Goal: Use online tool/utility: Utilize a website feature to perform a specific function

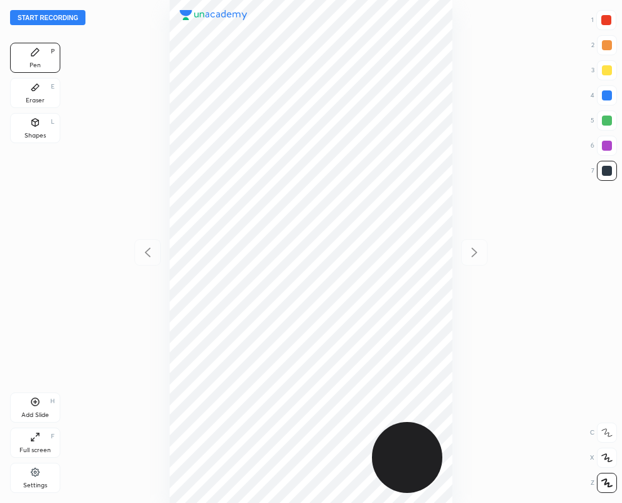
scroll to position [503, 421]
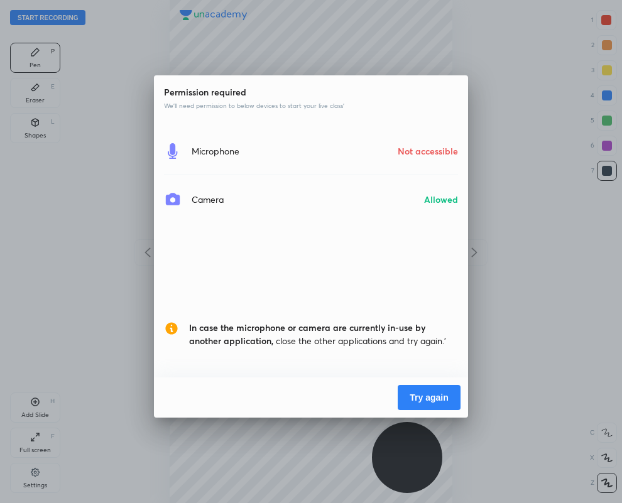
click at [435, 391] on button "Try again" at bounding box center [429, 397] width 63 height 25
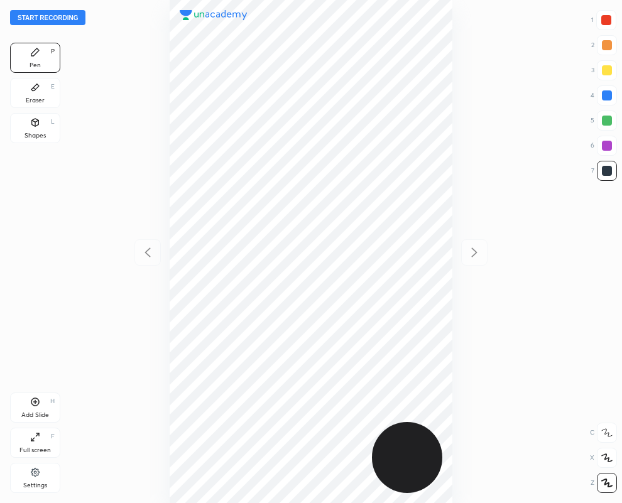
scroll to position [503, 421]
click at [25, 126] on div "Shapes L" at bounding box center [35, 128] width 50 height 30
click at [606, 146] on div at bounding box center [607, 146] width 10 height 10
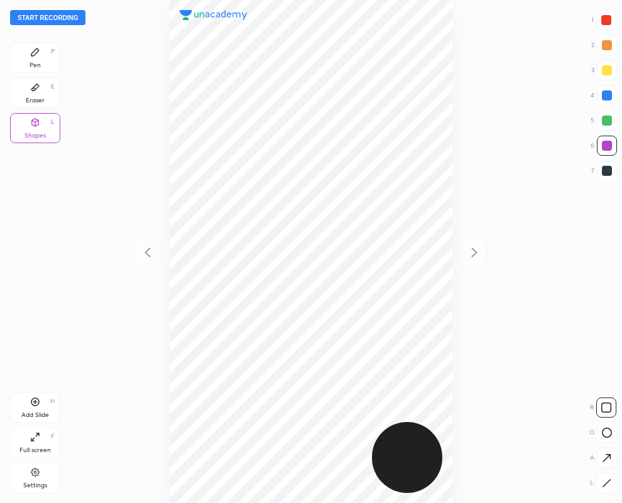
drag, startPoint x: 605, startPoint y: 484, endPoint x: 589, endPoint y: 466, distance: 24.1
click at [598, 475] on div at bounding box center [606, 483] width 20 height 20
drag, startPoint x: 27, startPoint y: 91, endPoint x: 134, endPoint y: 88, distance: 107.5
click at [28, 90] on div "Eraser E" at bounding box center [35, 93] width 50 height 30
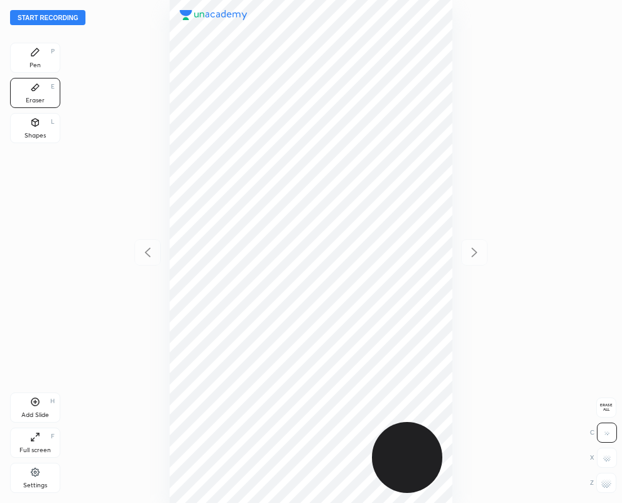
click at [38, 52] on icon at bounding box center [35, 52] width 10 height 10
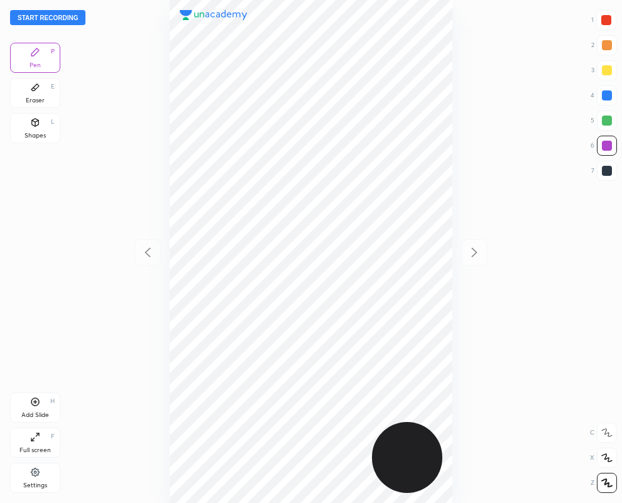
click at [35, 133] on div "Shapes" at bounding box center [35, 136] width 21 height 6
click at [603, 481] on icon at bounding box center [606, 483] width 9 height 9
click at [32, 92] on icon at bounding box center [35, 87] width 10 height 10
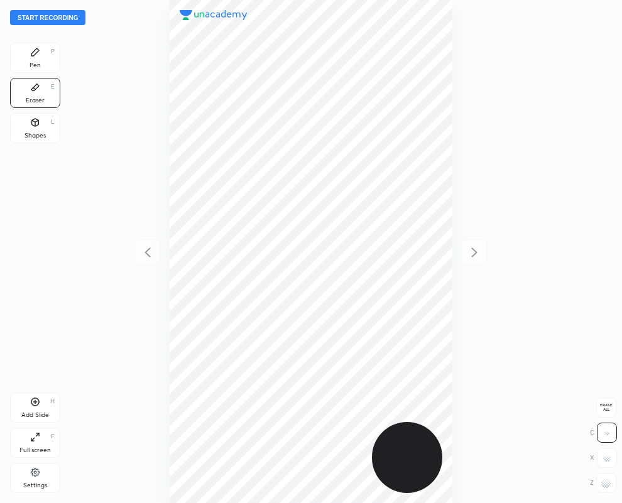
click at [28, 54] on div "Pen P" at bounding box center [35, 58] width 50 height 30
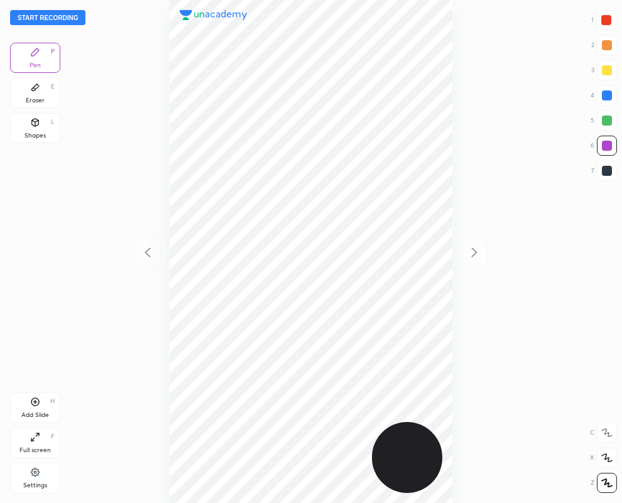
click at [31, 130] on div "Shapes L" at bounding box center [35, 128] width 50 height 30
drag, startPoint x: 603, startPoint y: 478, endPoint x: 581, endPoint y: 467, distance: 24.2
click at [602, 476] on div at bounding box center [606, 483] width 20 height 20
click at [38, 97] on div "Eraser" at bounding box center [35, 100] width 19 height 6
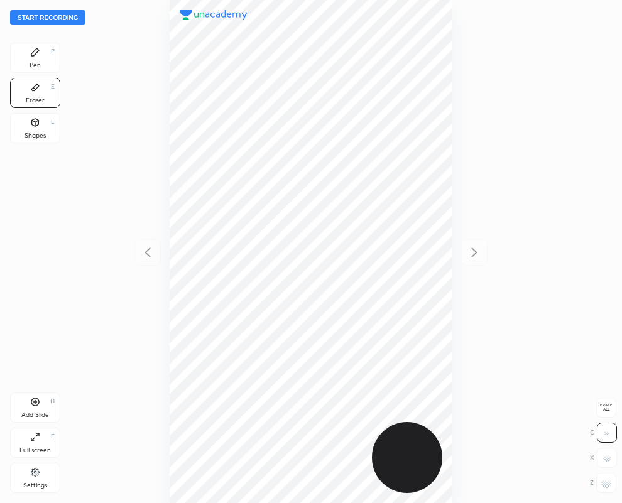
click at [31, 57] on icon at bounding box center [35, 52] width 10 height 10
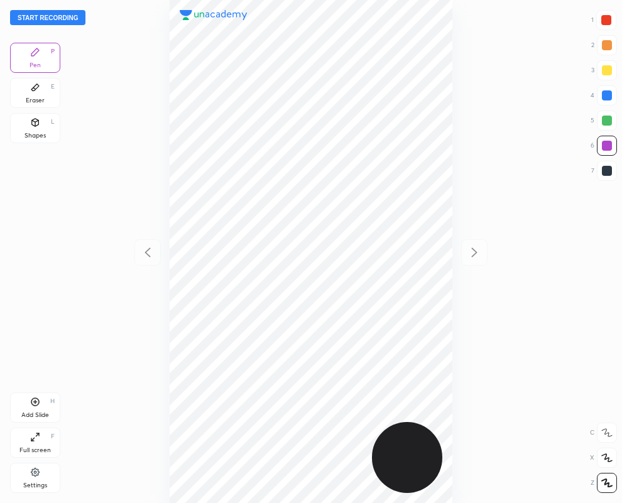
click at [605, 95] on div at bounding box center [607, 95] width 10 height 10
click at [36, 124] on icon at bounding box center [35, 123] width 7 height 8
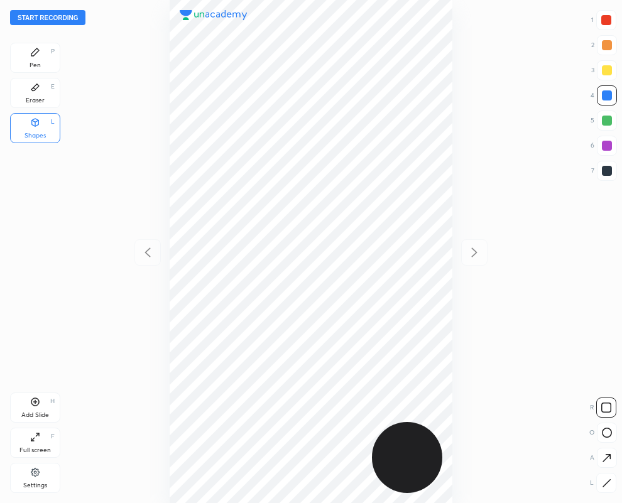
click at [602, 484] on icon at bounding box center [606, 483] width 9 height 9
drag, startPoint x: 606, startPoint y: 146, endPoint x: 457, endPoint y: 218, distance: 164.9
click at [606, 145] on div at bounding box center [607, 146] width 10 height 10
click at [39, 63] on div "Pen" at bounding box center [35, 65] width 11 height 6
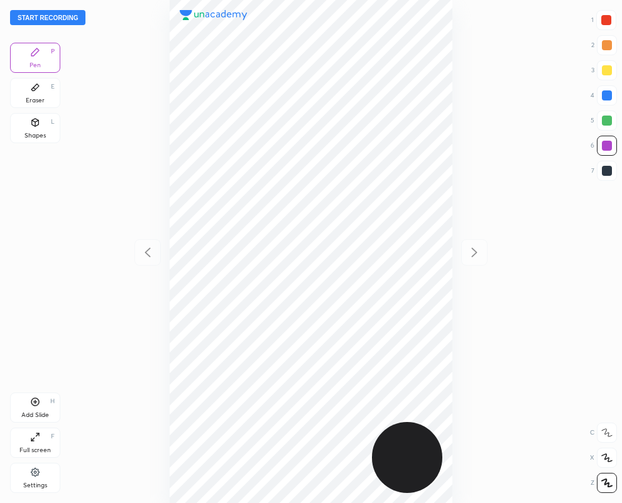
click at [611, 18] on div at bounding box center [606, 20] width 20 height 20
drag, startPoint x: 34, startPoint y: 96, endPoint x: 156, endPoint y: 168, distance: 141.9
click at [32, 95] on div "Eraser E" at bounding box center [35, 93] width 50 height 30
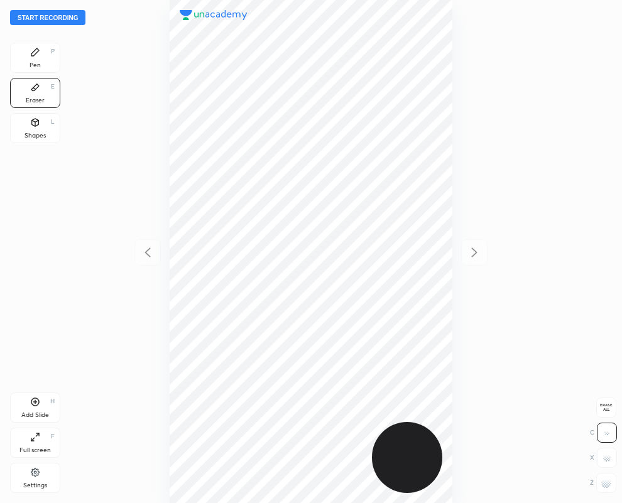
click at [31, 66] on div "Pen" at bounding box center [35, 65] width 11 height 6
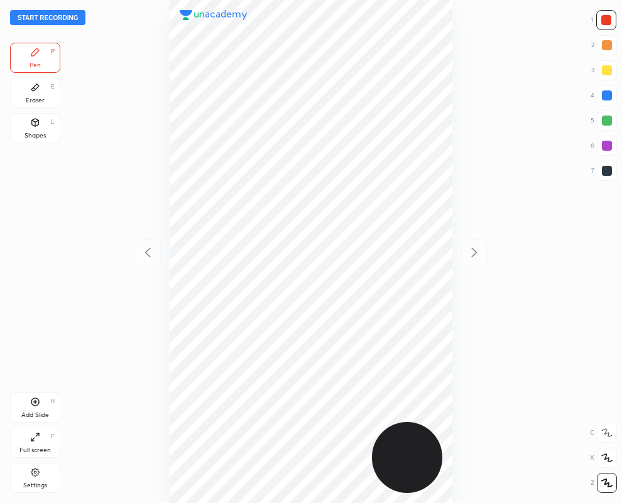
click at [29, 130] on div "Shapes L" at bounding box center [35, 128] width 50 height 30
click at [606, 486] on icon at bounding box center [606, 483] width 9 height 9
drag, startPoint x: 605, startPoint y: 170, endPoint x: 543, endPoint y: 142, distance: 68.1
click at [604, 170] on div at bounding box center [607, 171] width 10 height 10
click at [601, 94] on div at bounding box center [607, 95] width 20 height 20
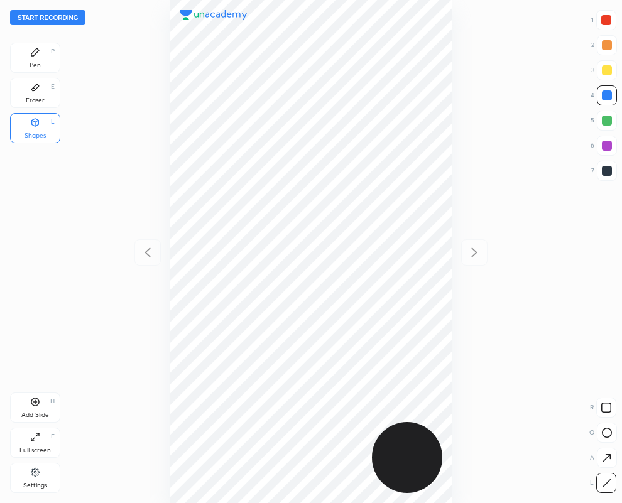
click at [604, 16] on div at bounding box center [606, 20] width 10 height 10
drag, startPoint x: 42, startPoint y: 57, endPoint x: 31, endPoint y: 70, distance: 17.9
click at [40, 57] on div "Pen P" at bounding box center [35, 58] width 50 height 30
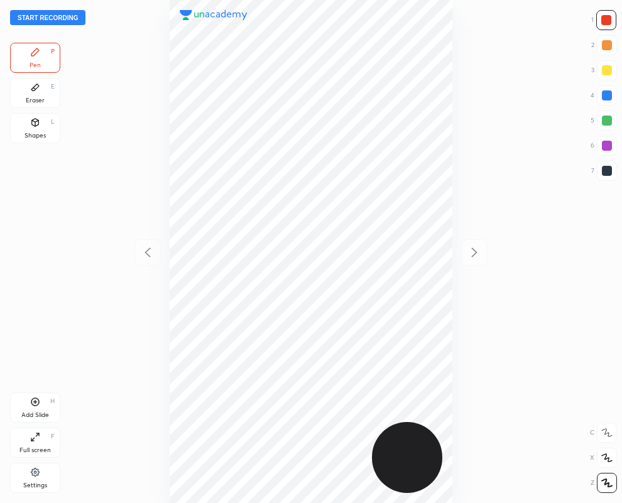
click at [605, 171] on div at bounding box center [607, 171] width 10 height 10
drag, startPoint x: 611, startPoint y: 96, endPoint x: 564, endPoint y: 98, distance: 47.2
click at [608, 96] on div at bounding box center [607, 95] width 10 height 10
drag, startPoint x: 608, startPoint y: 170, endPoint x: 515, endPoint y: 163, distance: 93.9
click at [608, 170] on div at bounding box center [607, 171] width 10 height 10
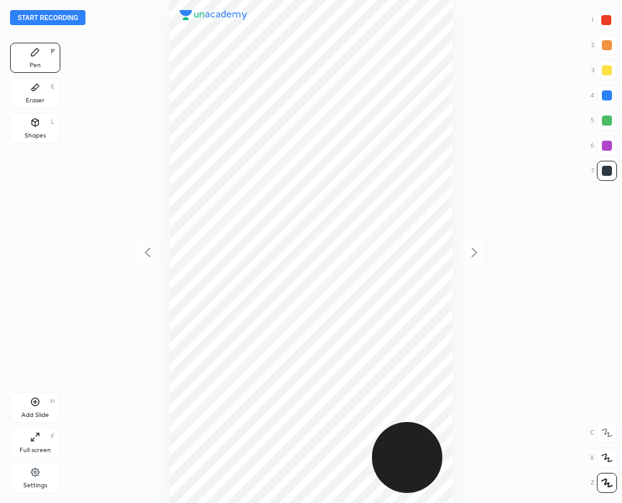
drag, startPoint x: 606, startPoint y: 16, endPoint x: 583, endPoint y: 23, distance: 24.3
click at [605, 18] on div at bounding box center [606, 20] width 10 height 10
click at [610, 171] on div at bounding box center [607, 171] width 10 height 10
drag, startPoint x: 38, startPoint y: 94, endPoint x: 150, endPoint y: 331, distance: 261.9
click at [35, 105] on div "Eraser E" at bounding box center [35, 93] width 50 height 30
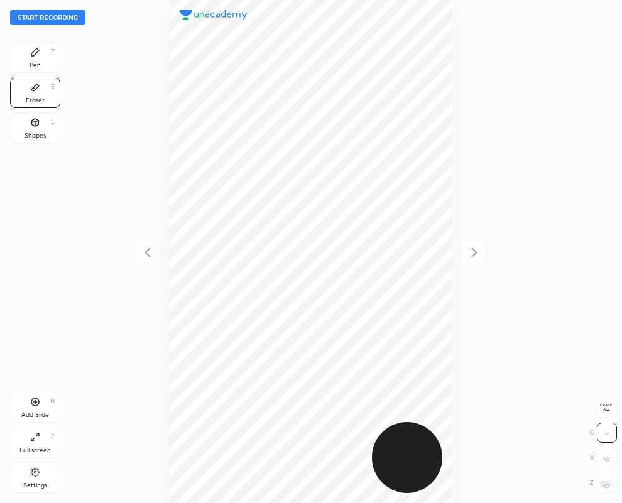
drag, startPoint x: 605, startPoint y: 490, endPoint x: 467, endPoint y: 484, distance: 137.7
click at [601, 490] on div at bounding box center [606, 483] width 20 height 20
click at [40, 57] on icon at bounding box center [35, 52] width 10 height 10
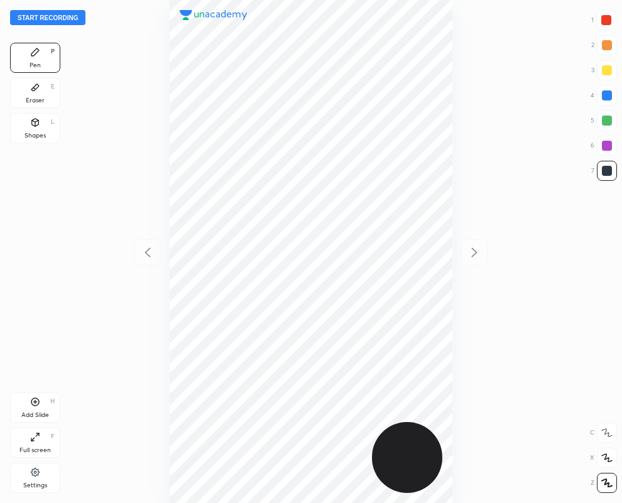
click at [604, 16] on div at bounding box center [606, 20] width 10 height 10
click at [36, 407] on div "Add Slide H" at bounding box center [35, 408] width 50 height 30
drag, startPoint x: 607, startPoint y: 168, endPoint x: 562, endPoint y: 162, distance: 45.6
click at [605, 164] on div at bounding box center [607, 171] width 20 height 20
click at [148, 253] on icon at bounding box center [147, 252] width 15 height 15
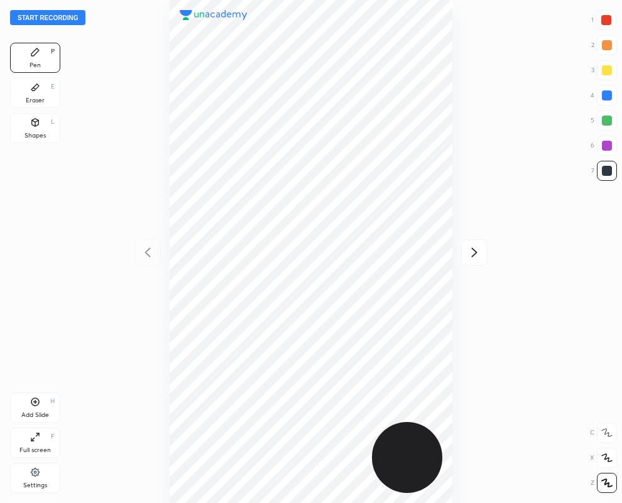
click at [33, 90] on icon at bounding box center [35, 87] width 8 height 7
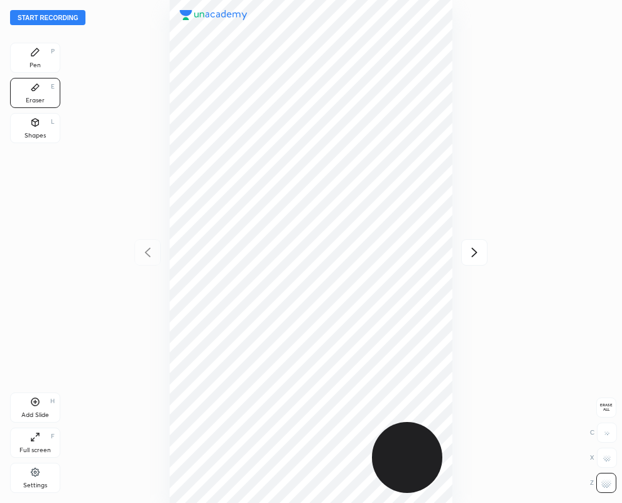
click at [476, 251] on icon at bounding box center [474, 252] width 15 height 15
click at [40, 48] on div "Pen P" at bounding box center [35, 58] width 50 height 30
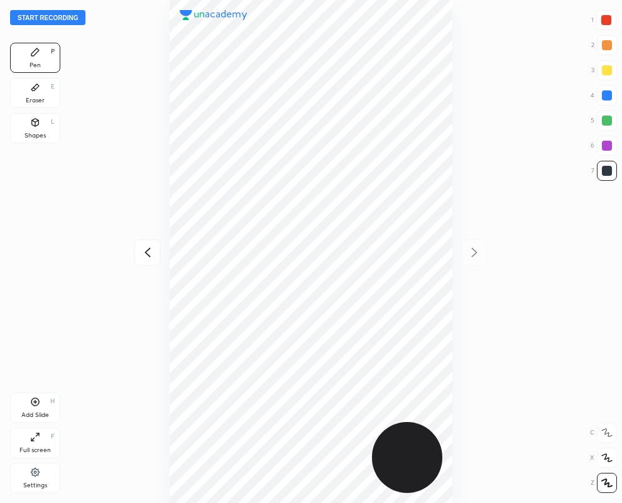
click at [144, 250] on icon at bounding box center [147, 252] width 15 height 15
click at [471, 252] on icon at bounding box center [474, 252] width 15 height 15
drag, startPoint x: 606, startPoint y: 95, endPoint x: 571, endPoint y: 99, distance: 34.7
click at [604, 95] on div at bounding box center [607, 95] width 10 height 10
click at [142, 251] on icon at bounding box center [147, 252] width 15 height 15
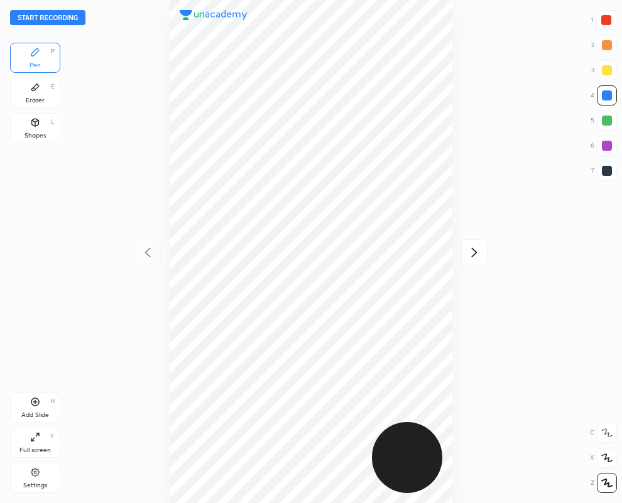
click at [475, 253] on icon at bounding box center [475, 252] width 6 height 9
click at [618, 170] on div "Start recording 1 2 3 4 5 6 7 R O A L C X Z Erase all C X Z Pen P Eraser E Shap…" at bounding box center [311, 251] width 622 height 503
click at [148, 256] on icon at bounding box center [148, 252] width 6 height 9
click at [475, 247] on icon at bounding box center [474, 252] width 15 height 15
drag, startPoint x: 609, startPoint y: 18, endPoint x: 597, endPoint y: 14, distance: 12.3
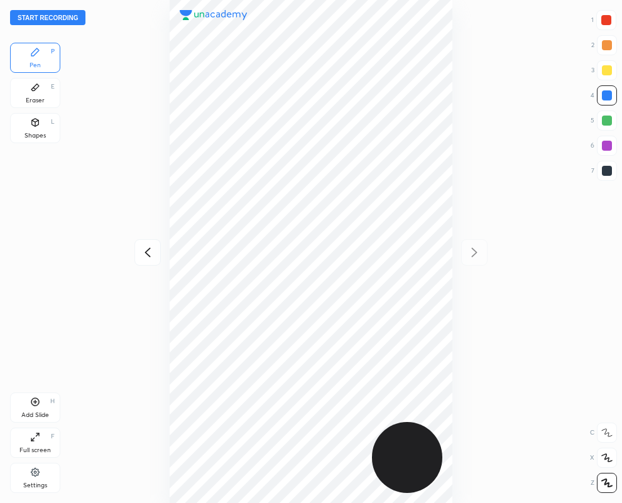
click at [610, 17] on div at bounding box center [606, 20] width 10 height 10
drag, startPoint x: 609, startPoint y: 87, endPoint x: 582, endPoint y: 96, distance: 28.6
click at [608, 89] on div at bounding box center [607, 95] width 20 height 20
click at [610, 173] on div at bounding box center [607, 171] width 10 height 10
drag, startPoint x: 40, startPoint y: 91, endPoint x: 146, endPoint y: 226, distance: 172.2
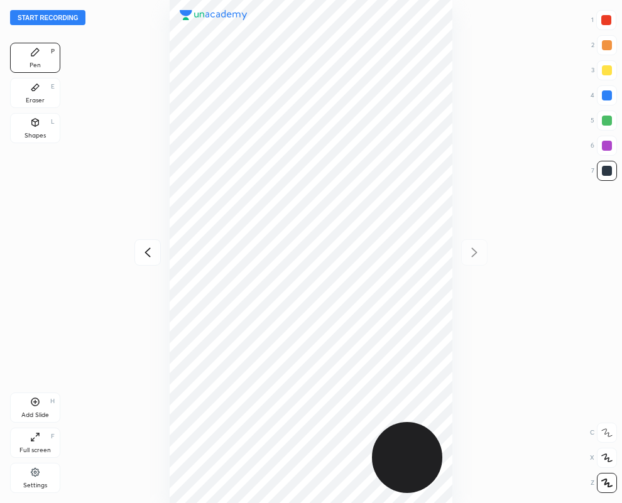
click at [39, 105] on div "Eraser E" at bounding box center [35, 93] width 50 height 30
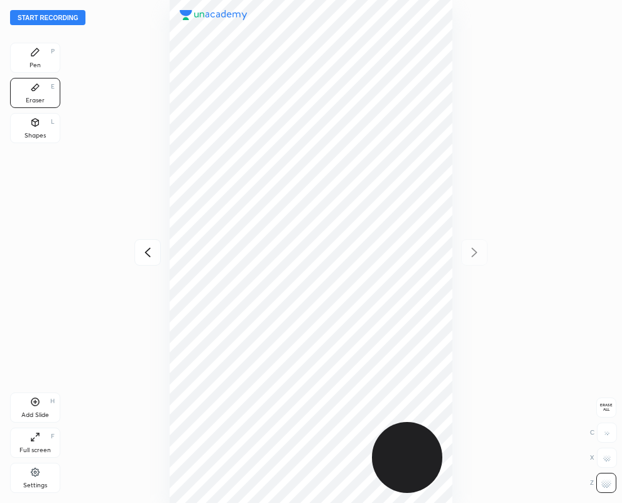
click at [40, 55] on icon at bounding box center [35, 52] width 10 height 10
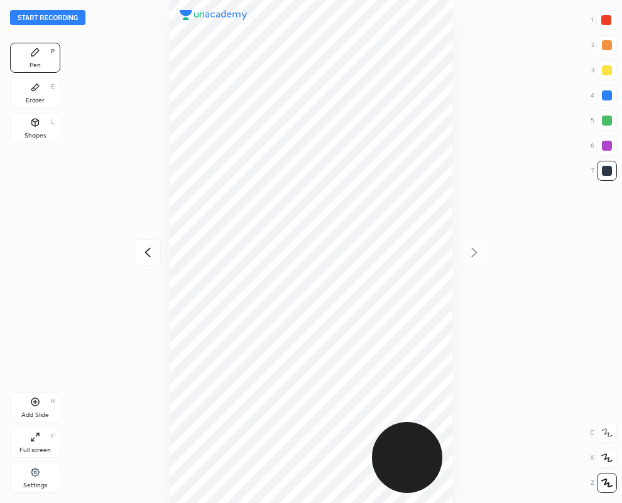
click at [153, 254] on icon at bounding box center [147, 252] width 15 height 15
click at [474, 251] on icon at bounding box center [475, 252] width 6 height 9
click at [146, 247] on icon at bounding box center [147, 252] width 15 height 15
click at [471, 247] on icon at bounding box center [474, 252] width 15 height 15
click at [25, 87] on div "Eraser E" at bounding box center [35, 93] width 50 height 30
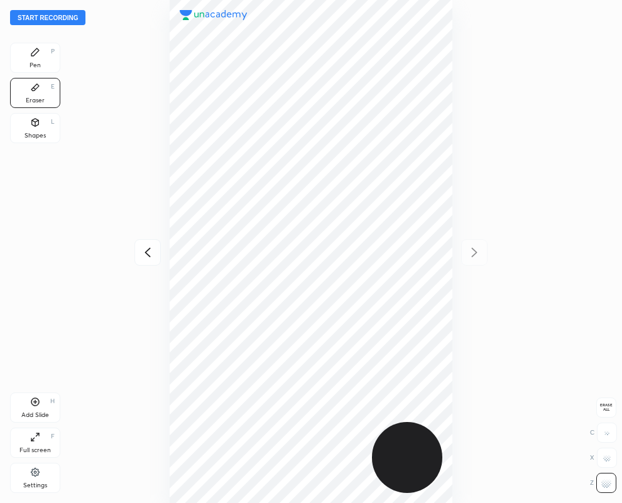
click at [34, 62] on div "Pen" at bounding box center [35, 65] width 11 height 6
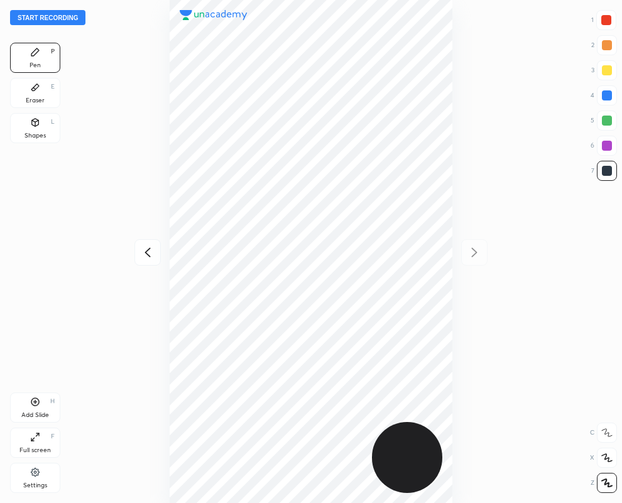
drag, startPoint x: 32, startPoint y: 93, endPoint x: 62, endPoint y: 168, distance: 81.2
click at [31, 92] on div "Eraser E" at bounding box center [35, 93] width 50 height 30
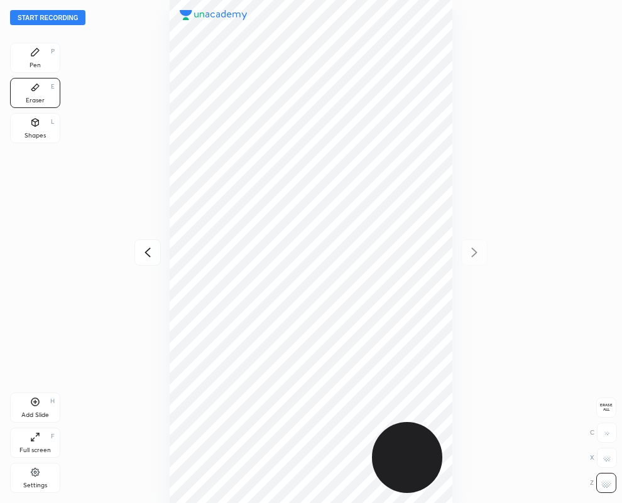
click at [37, 52] on icon at bounding box center [35, 52] width 8 height 8
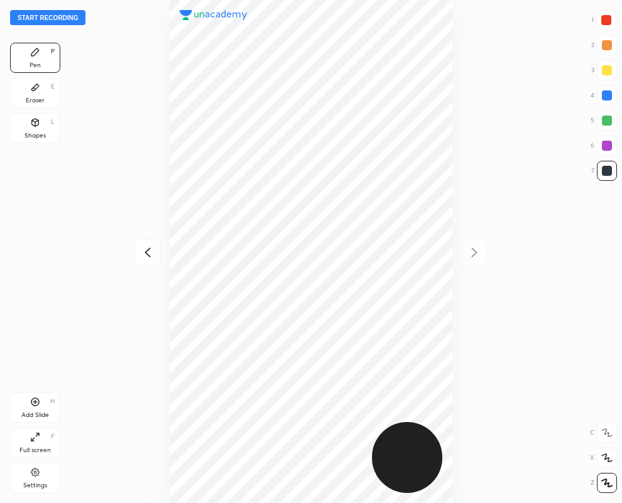
click at [29, 93] on div "Eraser E" at bounding box center [35, 93] width 50 height 30
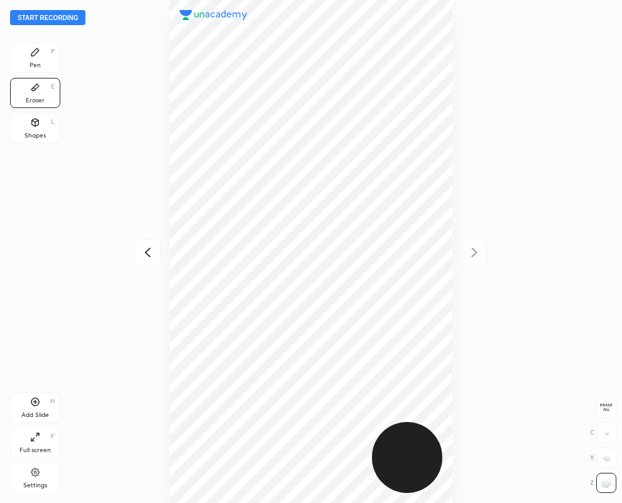
click at [40, 55] on div "Pen P" at bounding box center [35, 58] width 50 height 30
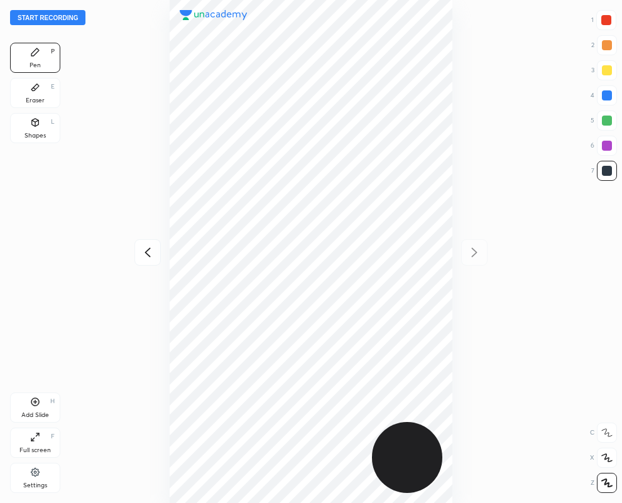
drag, startPoint x: 41, startPoint y: 89, endPoint x: 79, endPoint y: 155, distance: 76.3
click at [41, 102] on div "Eraser E" at bounding box center [35, 93] width 50 height 30
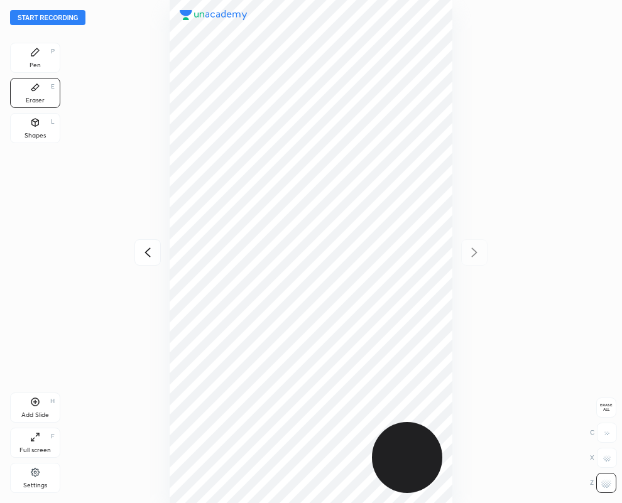
click at [35, 47] on icon at bounding box center [35, 52] width 10 height 10
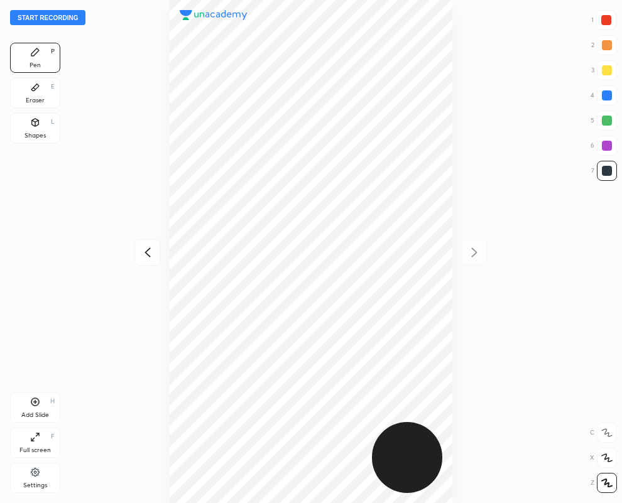
click at [38, 406] on icon at bounding box center [35, 402] width 10 height 10
click at [145, 256] on icon at bounding box center [147, 252] width 15 height 15
click at [474, 252] on icon at bounding box center [474, 252] width 15 height 15
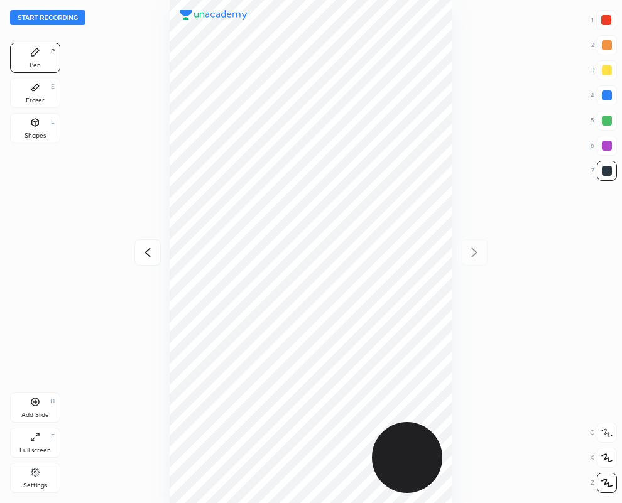
click at [147, 251] on icon at bounding box center [147, 252] width 15 height 15
click at [475, 254] on icon at bounding box center [474, 252] width 15 height 15
click at [146, 254] on icon at bounding box center [147, 252] width 15 height 15
click at [475, 251] on icon at bounding box center [475, 252] width 6 height 9
click at [149, 253] on icon at bounding box center [147, 252] width 15 height 15
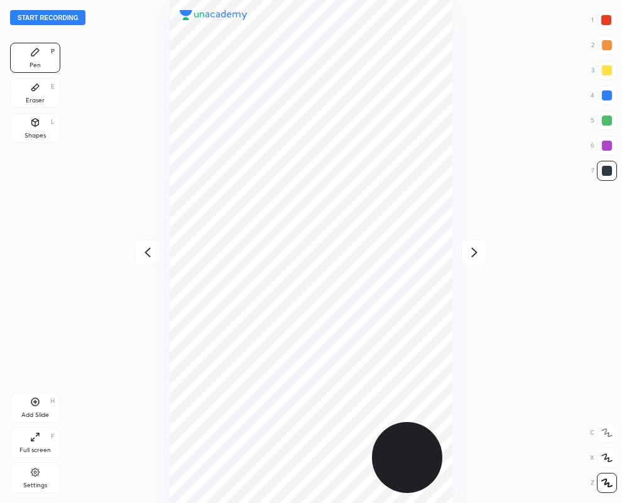
click at [473, 249] on icon at bounding box center [475, 252] width 6 height 9
click at [147, 254] on icon at bounding box center [148, 252] width 6 height 9
click at [476, 252] on icon at bounding box center [475, 252] width 6 height 9
click at [46, 94] on div "Eraser E" at bounding box center [35, 93] width 50 height 30
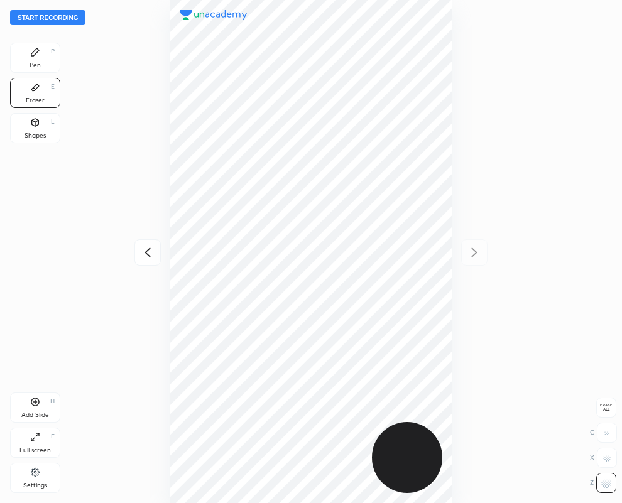
click at [43, 55] on div "Pen P" at bounding box center [35, 58] width 50 height 30
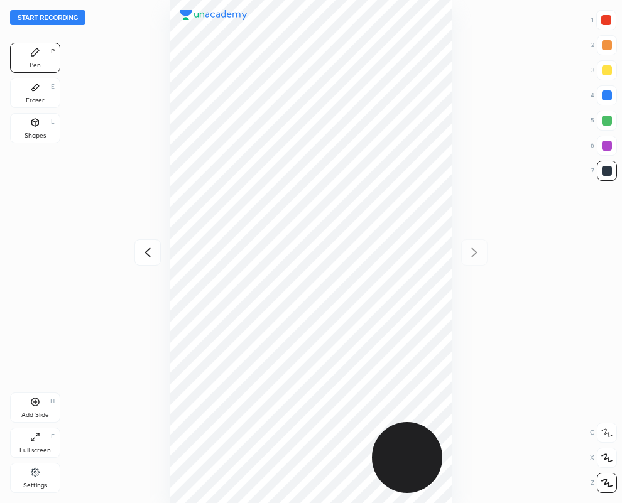
click at [145, 252] on icon at bounding box center [148, 252] width 6 height 9
click at [474, 247] on icon at bounding box center [474, 252] width 15 height 15
click at [608, 99] on div at bounding box center [607, 95] width 10 height 10
click at [148, 251] on icon at bounding box center [147, 252] width 15 height 15
click at [474, 253] on icon at bounding box center [474, 252] width 15 height 15
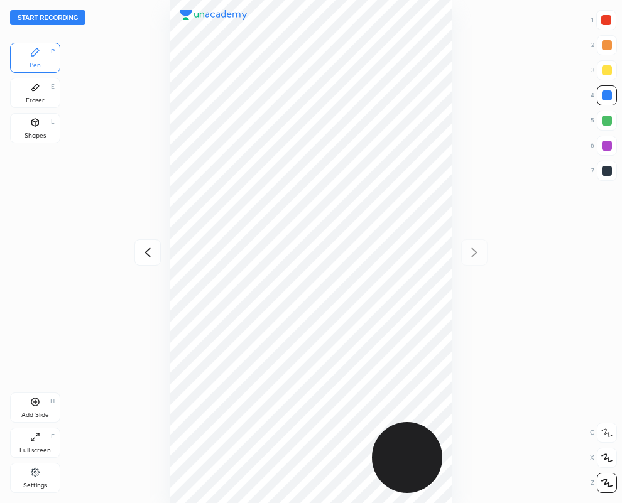
click at [607, 170] on div at bounding box center [607, 171] width 10 height 10
click at [144, 249] on icon at bounding box center [147, 252] width 15 height 15
click at [474, 253] on icon at bounding box center [474, 252] width 15 height 15
click at [472, 252] on icon at bounding box center [474, 252] width 15 height 15
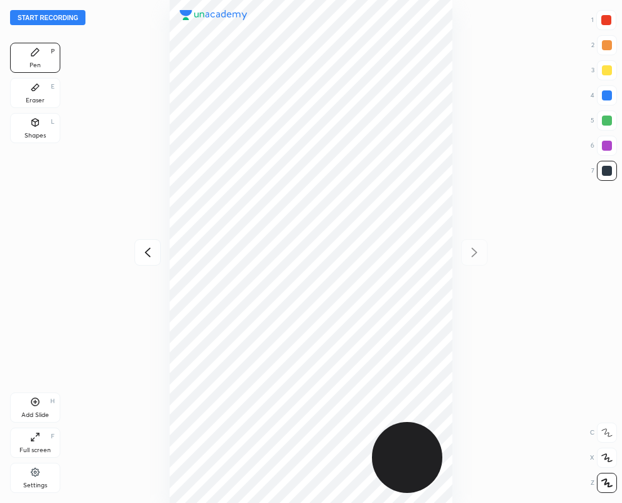
click at [608, 92] on div at bounding box center [607, 95] width 10 height 10
click at [608, 96] on div at bounding box center [607, 95] width 10 height 10
drag, startPoint x: 605, startPoint y: 17, endPoint x: 599, endPoint y: 18, distance: 6.3
click at [604, 17] on div at bounding box center [606, 20] width 10 height 10
drag, startPoint x: 36, startPoint y: 88, endPoint x: 139, endPoint y: 211, distance: 160.2
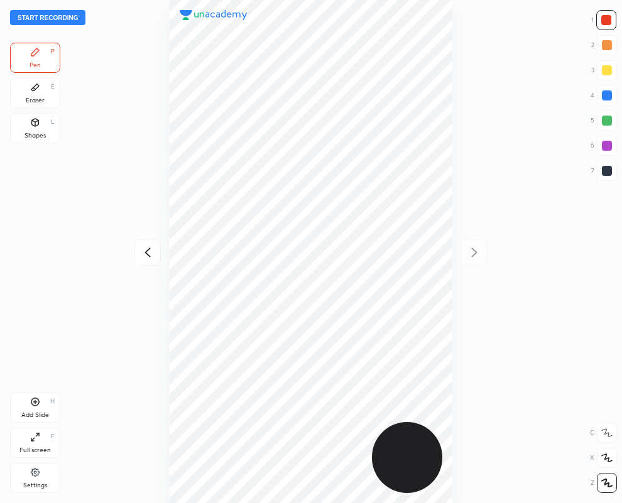
click at [48, 110] on div "Pen P Eraser E Shapes L" at bounding box center [35, 96] width 50 height 106
click at [38, 95] on div "Eraser E" at bounding box center [35, 93] width 50 height 30
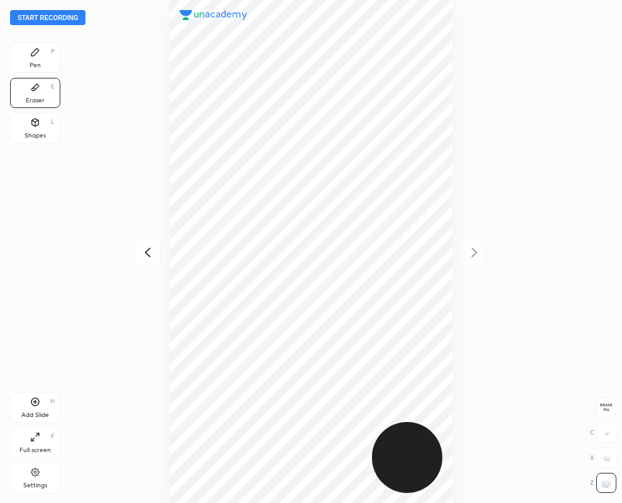
click at [38, 62] on div "Pen" at bounding box center [35, 65] width 11 height 6
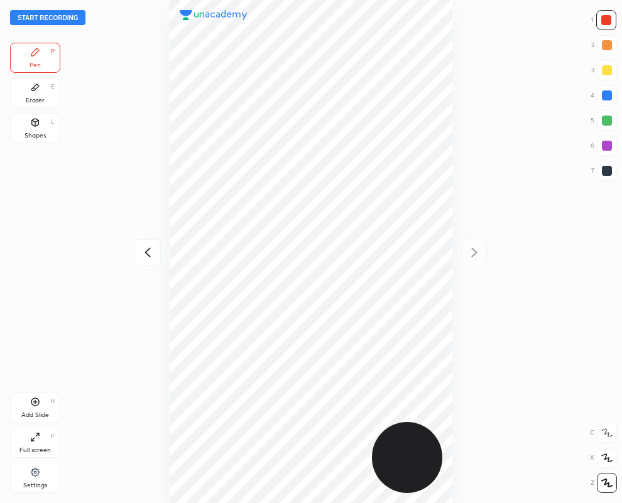
click at [37, 408] on div "Add Slide H" at bounding box center [35, 408] width 50 height 30
drag, startPoint x: 603, startPoint y: 171, endPoint x: 591, endPoint y: 171, distance: 12.6
click at [604, 171] on div at bounding box center [607, 171] width 10 height 10
click at [148, 253] on icon at bounding box center [147, 252] width 15 height 15
click at [474, 252] on icon at bounding box center [474, 252] width 15 height 15
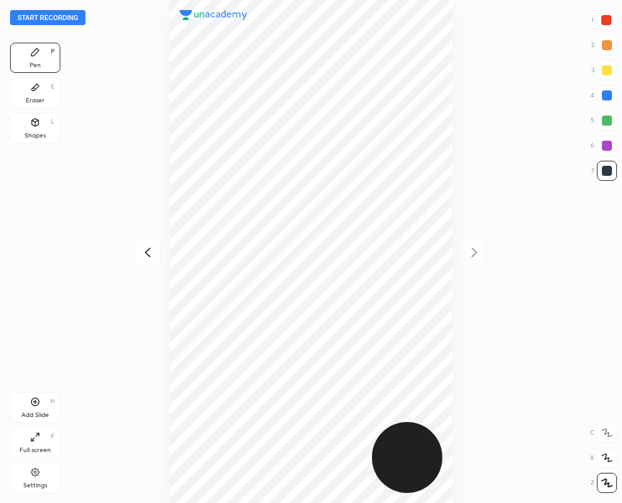
click at [146, 250] on icon at bounding box center [148, 252] width 6 height 9
click at [474, 251] on icon at bounding box center [475, 252] width 6 height 9
click at [148, 251] on icon at bounding box center [147, 252] width 15 height 15
click at [472, 249] on icon at bounding box center [474, 252] width 15 height 15
click at [606, 18] on div at bounding box center [606, 20] width 10 height 10
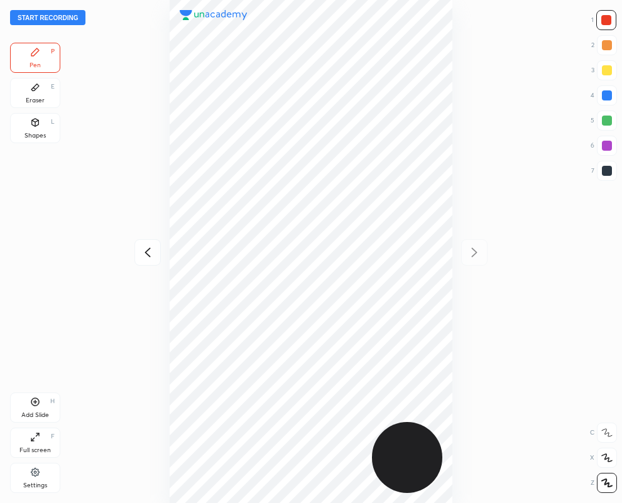
click at [146, 250] on icon at bounding box center [148, 252] width 6 height 9
click at [151, 250] on icon at bounding box center [147, 252] width 15 height 15
click at [473, 249] on icon at bounding box center [475, 252] width 6 height 9
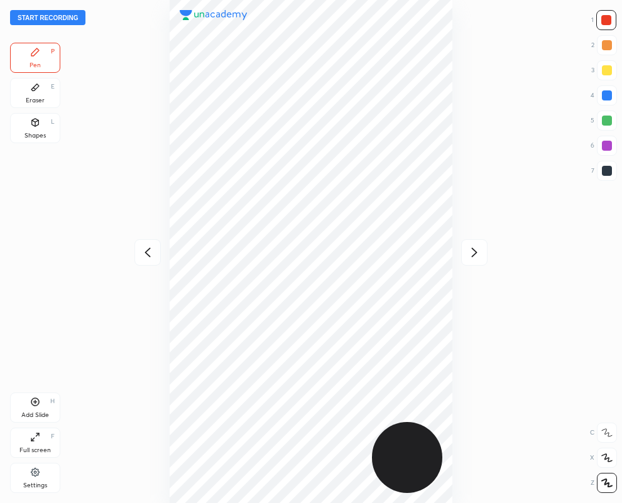
click at [473, 249] on icon at bounding box center [475, 252] width 6 height 9
drag, startPoint x: 606, startPoint y: 168, endPoint x: 467, endPoint y: 188, distance: 141.0
click at [604, 166] on div at bounding box center [607, 171] width 10 height 10
click at [609, 96] on div at bounding box center [607, 95] width 10 height 10
click at [603, 26] on div at bounding box center [606, 20] width 20 height 20
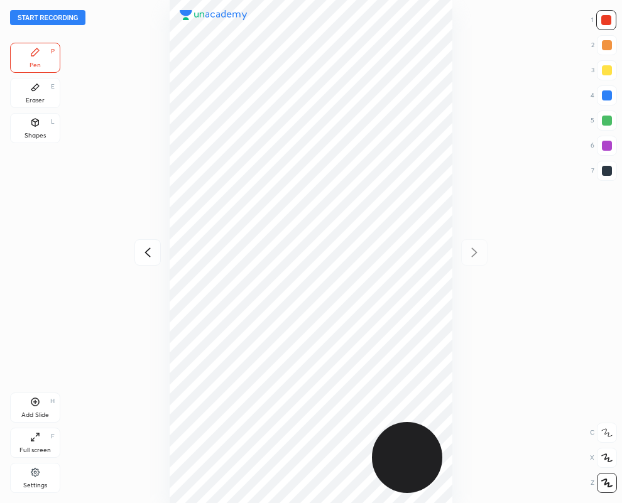
click at [604, 145] on div at bounding box center [607, 146] width 10 height 10
click at [604, 24] on div at bounding box center [606, 20] width 10 height 10
click at [602, 148] on div at bounding box center [607, 146] width 10 height 10
click at [148, 249] on icon at bounding box center [148, 252] width 6 height 9
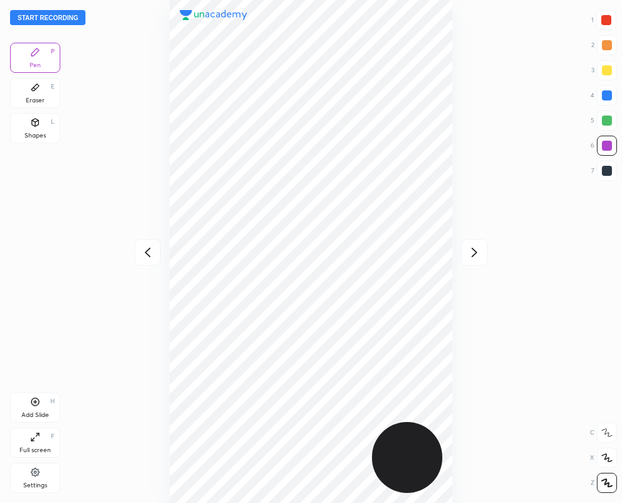
click at [145, 253] on icon at bounding box center [148, 252] width 6 height 9
click at [49, 14] on button "Start recording" at bounding box center [47, 17] width 75 height 15
click at [475, 252] on icon at bounding box center [475, 252] width 6 height 9
click at [147, 250] on icon at bounding box center [148, 252] width 6 height 9
click at [474, 249] on icon at bounding box center [474, 252] width 15 height 15
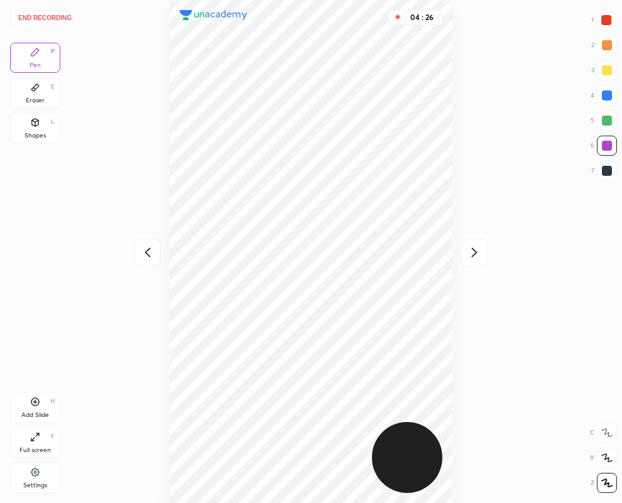
click at [472, 251] on icon at bounding box center [474, 252] width 15 height 15
click at [474, 252] on icon at bounding box center [474, 252] width 15 height 15
click at [47, 16] on button "End recording" at bounding box center [45, 17] width 70 height 15
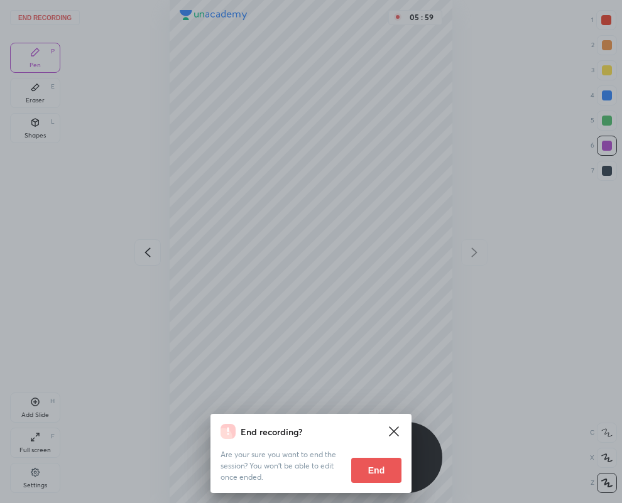
click at [376, 471] on button "End" at bounding box center [376, 470] width 50 height 25
